Goal: Information Seeking & Learning: Learn about a topic

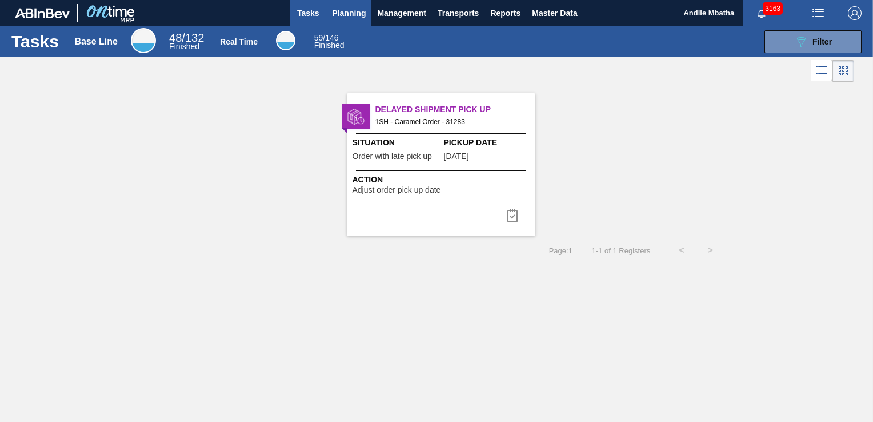
click at [350, 12] on span "Planning" at bounding box center [349, 13] width 34 height 14
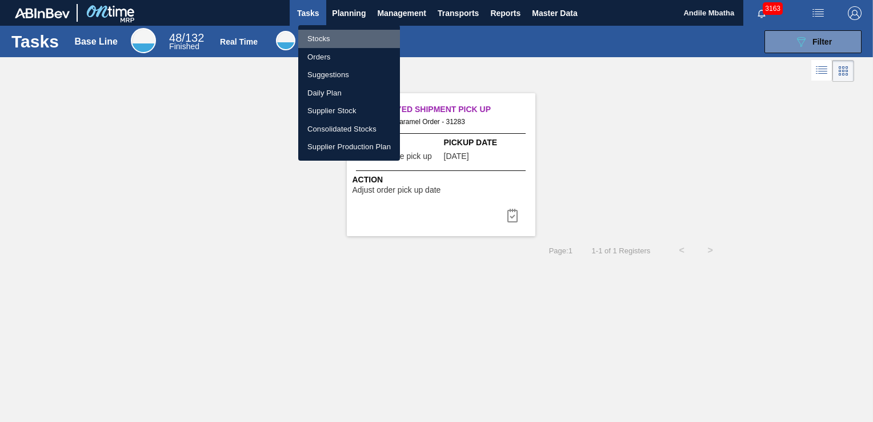
click at [331, 42] on li "Stocks" at bounding box center [349, 39] width 102 height 18
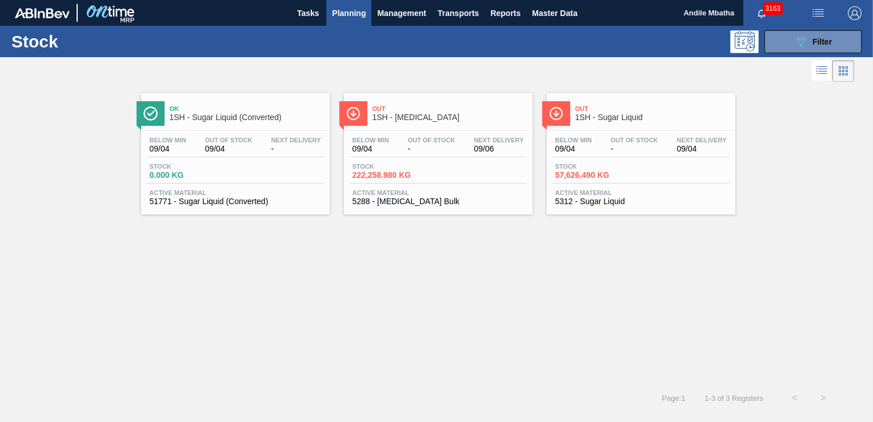
click at [360, 11] on span "Planning" at bounding box center [349, 13] width 34 height 14
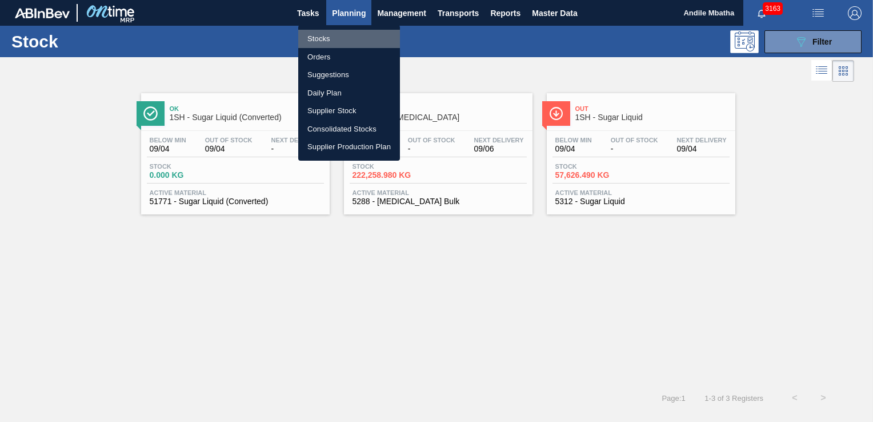
click at [331, 42] on li "Stocks" at bounding box center [349, 39] width 102 height 18
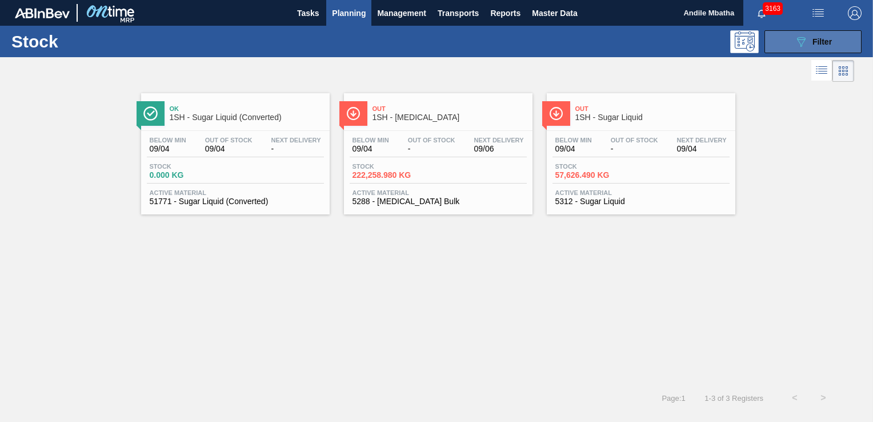
drag, startPoint x: 798, startPoint y: 43, endPoint x: 790, endPoint y: 51, distance: 11.3
click at [798, 43] on icon "089F7B8B-B2A5-4AFE-B5C0-19BA573D28AC" at bounding box center [801, 42] width 14 height 14
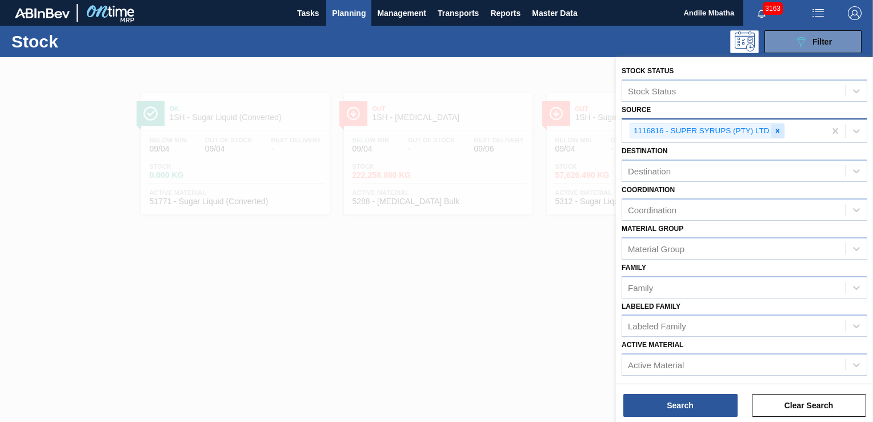
click at [777, 127] on icon at bounding box center [778, 131] width 8 height 8
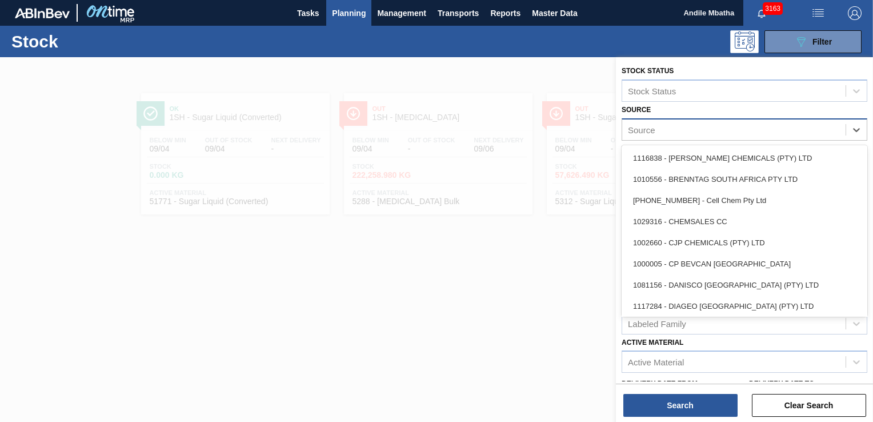
click at [676, 127] on div "Source" at bounding box center [733, 129] width 223 height 17
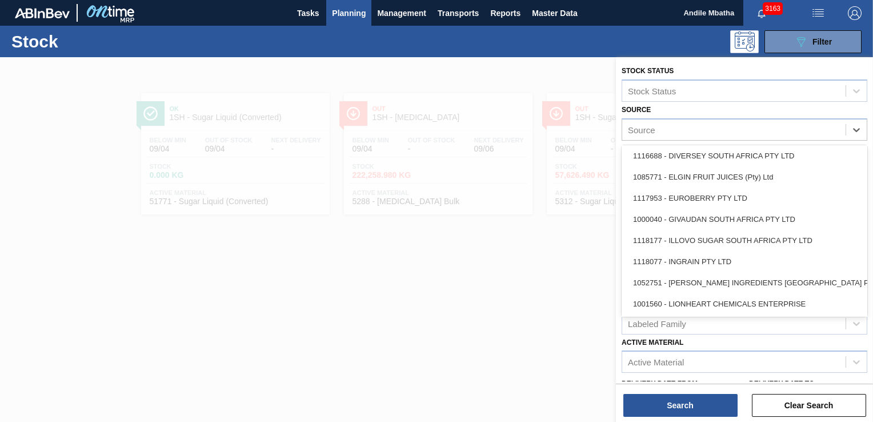
scroll to position [229, 0]
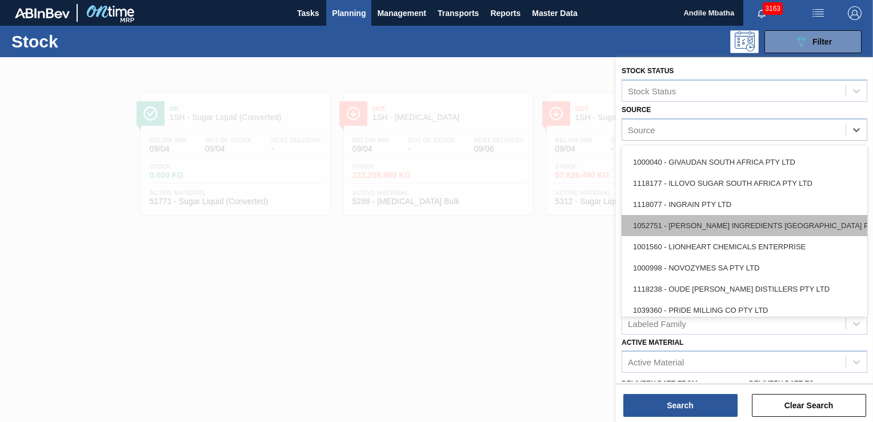
click at [694, 221] on div "1052751 - [PERSON_NAME] INGREDIENTS [GEOGRAPHIC_DATA] PTY" at bounding box center [745, 225] width 246 height 21
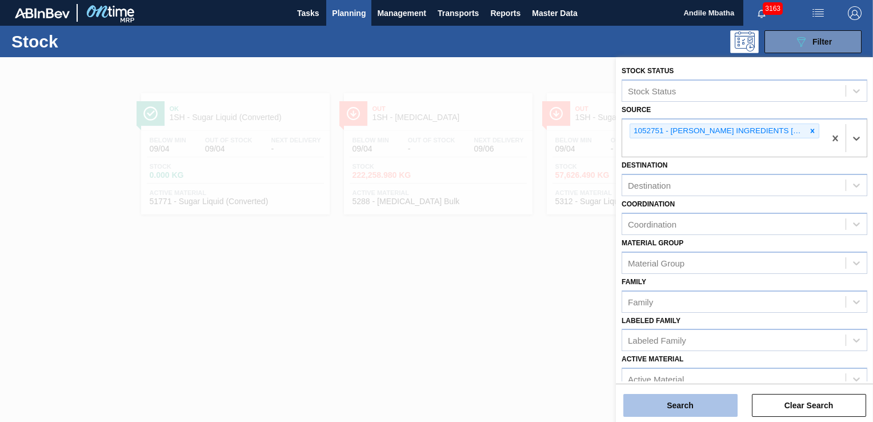
click at [682, 406] on button "Search" at bounding box center [680, 405] width 114 height 23
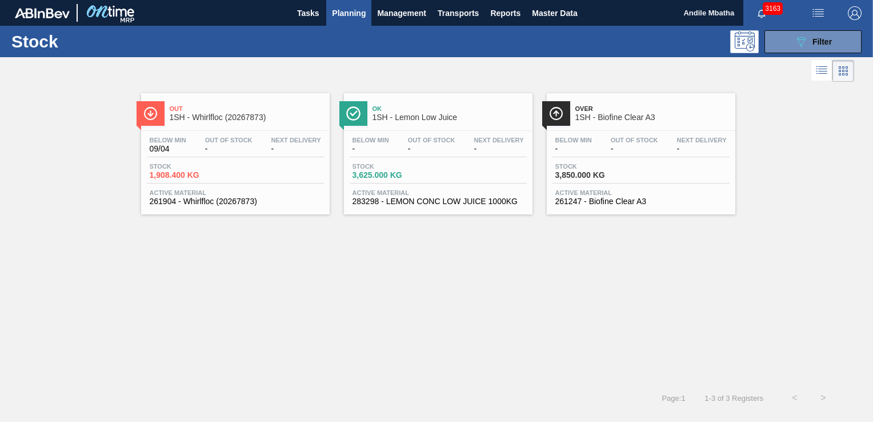
click at [394, 118] on span "1SH - Lemon Low Juice" at bounding box center [450, 117] width 154 height 9
